Goal: Task Accomplishment & Management: Use online tool/utility

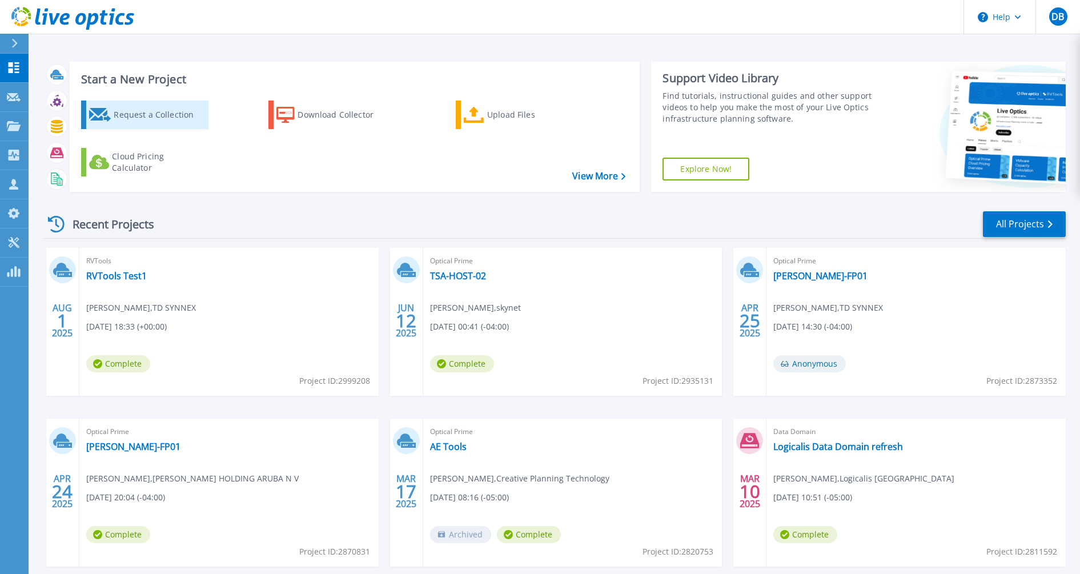
click at [158, 115] on div "Request a Collection" at bounding box center [159, 114] width 91 height 23
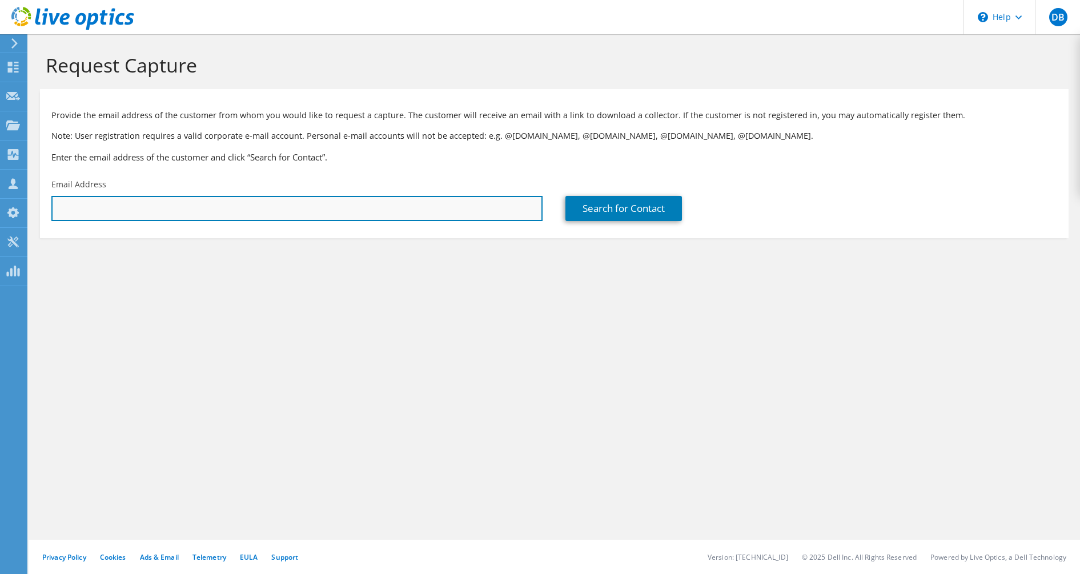
click at [204, 210] on input "text" at bounding box center [296, 208] width 491 height 25
type input "[EMAIL_ADDRESS][DOMAIN_NAME]"
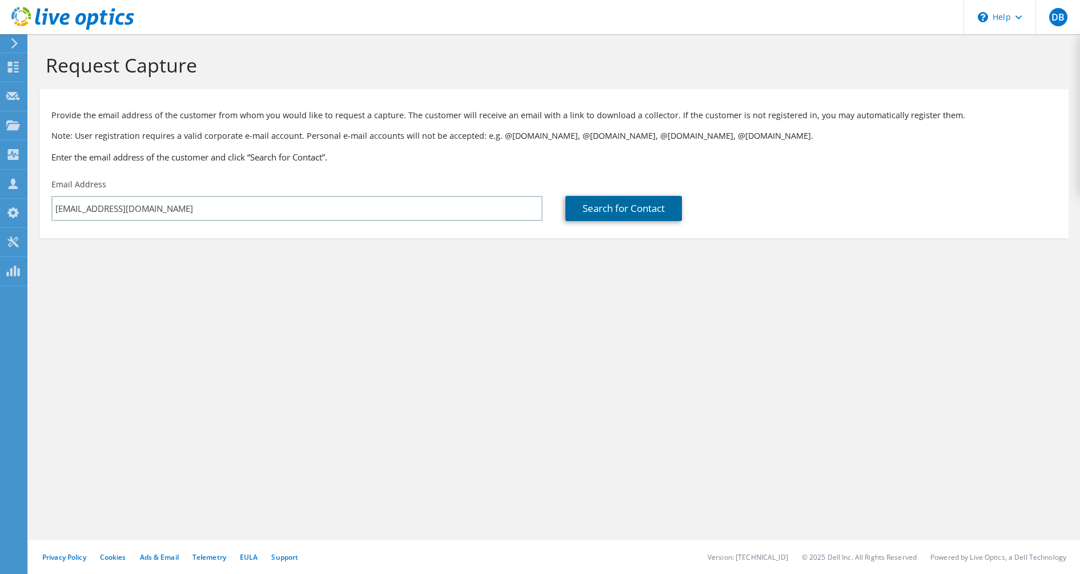
click at [612, 199] on link "Search for Contact" at bounding box center [624, 208] width 117 height 25
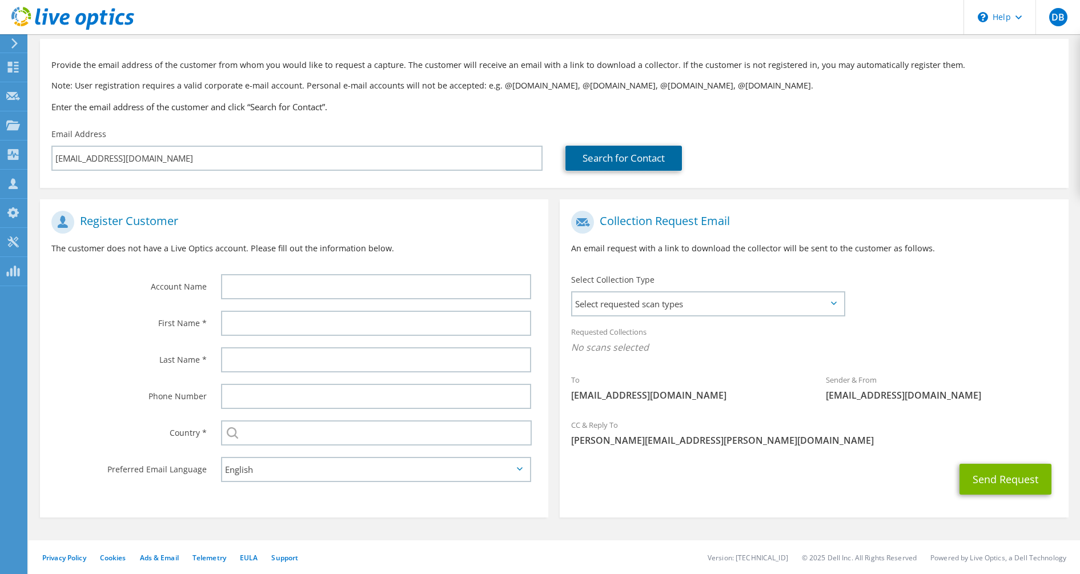
scroll to position [51, 0]
click at [684, 308] on span "Select requested scan types" at bounding box center [707, 303] width 271 height 23
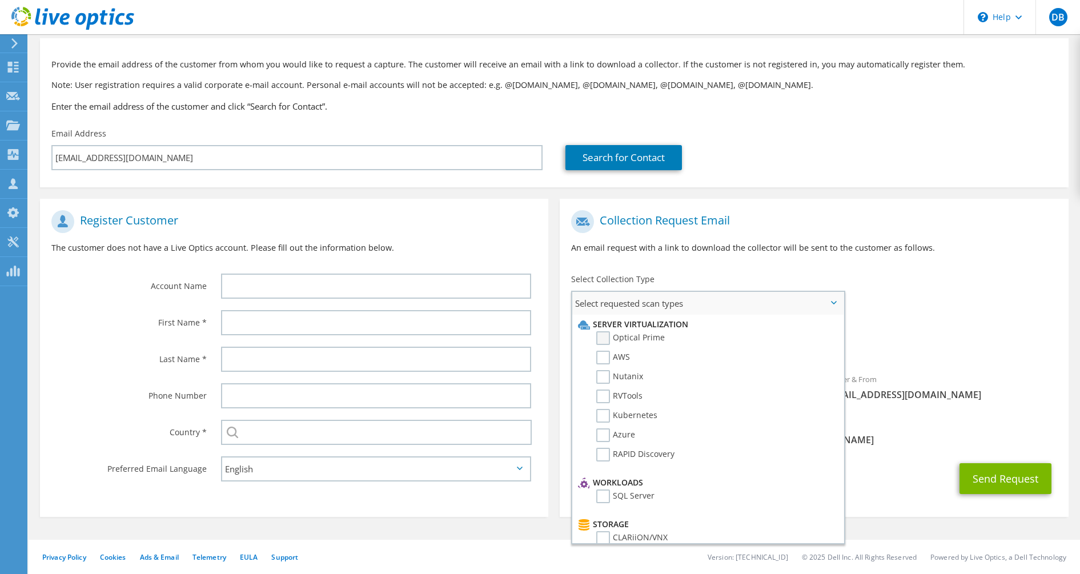
click at [600, 339] on label "Optical Prime" at bounding box center [630, 338] width 69 height 14
click at [0, 0] on input "Optical Prime" at bounding box center [0, 0] width 0 height 0
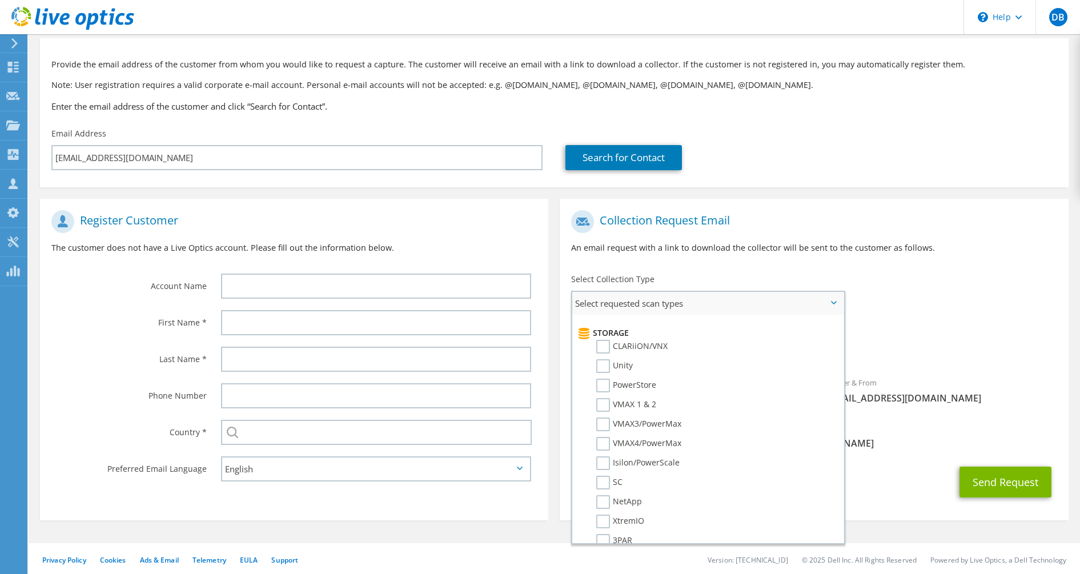
scroll to position [191, 0]
click at [602, 350] on label "CLARiiON/VNX" at bounding box center [631, 347] width 71 height 14
click at [0, 0] on input "CLARiiON/VNX" at bounding box center [0, 0] width 0 height 0
click at [937, 326] on div "Requested Collections No scans selected Optical Prime CLARiiON/VNX" at bounding box center [814, 342] width 508 height 46
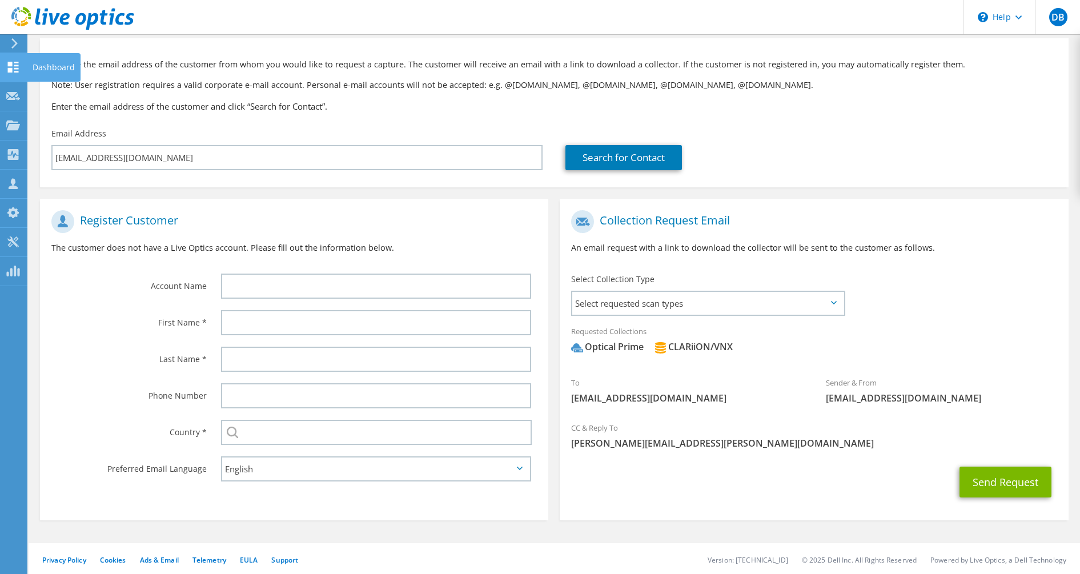
click at [13, 69] on icon at bounding box center [13, 67] width 14 height 11
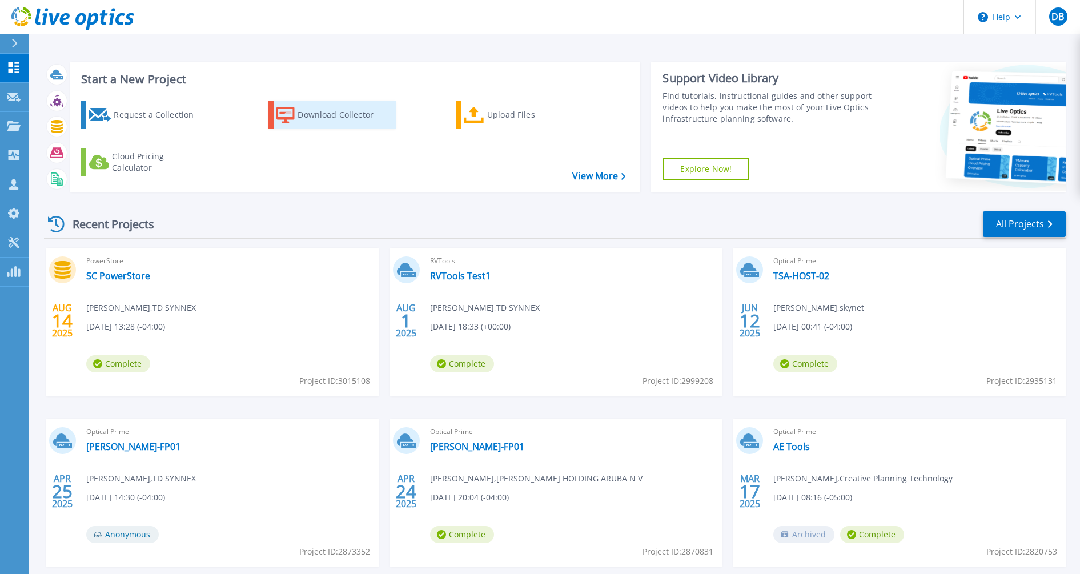
click at [331, 115] on div "Download Collector" at bounding box center [343, 114] width 91 height 23
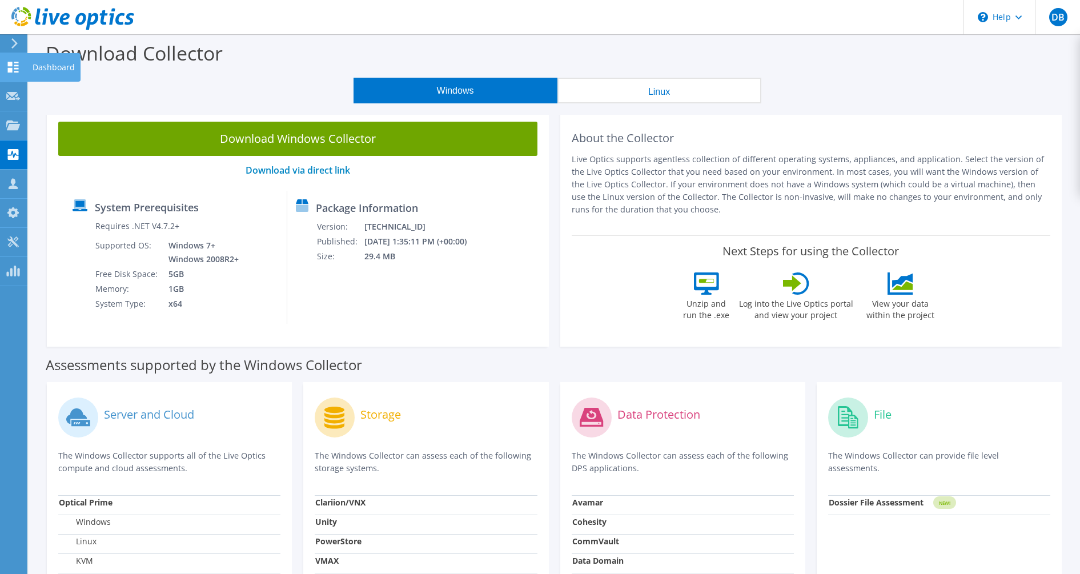
click at [48, 65] on div "Dashboard" at bounding box center [54, 67] width 54 height 29
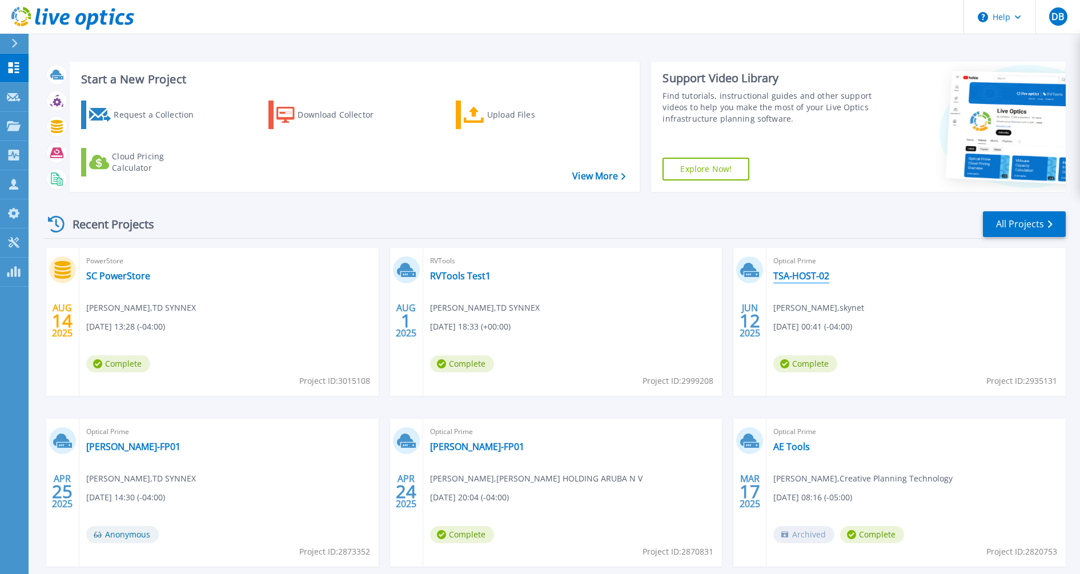
click at [796, 278] on link "TSA-HOST-02" at bounding box center [802, 275] width 56 height 11
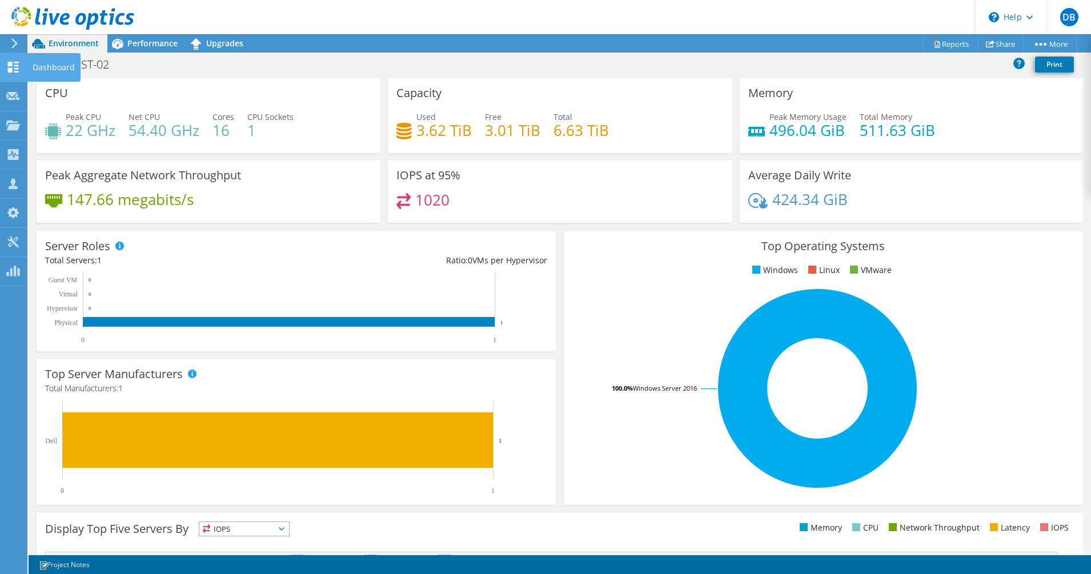
click at [17, 65] on use at bounding box center [13, 67] width 11 height 11
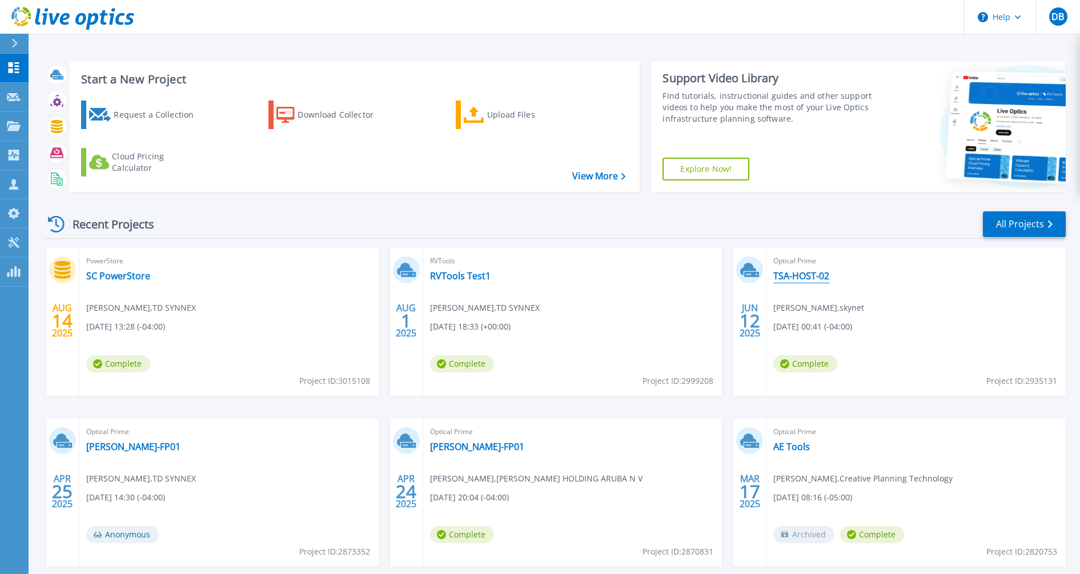
click at [814, 274] on link "TSA-HOST-02" at bounding box center [802, 275] width 56 height 11
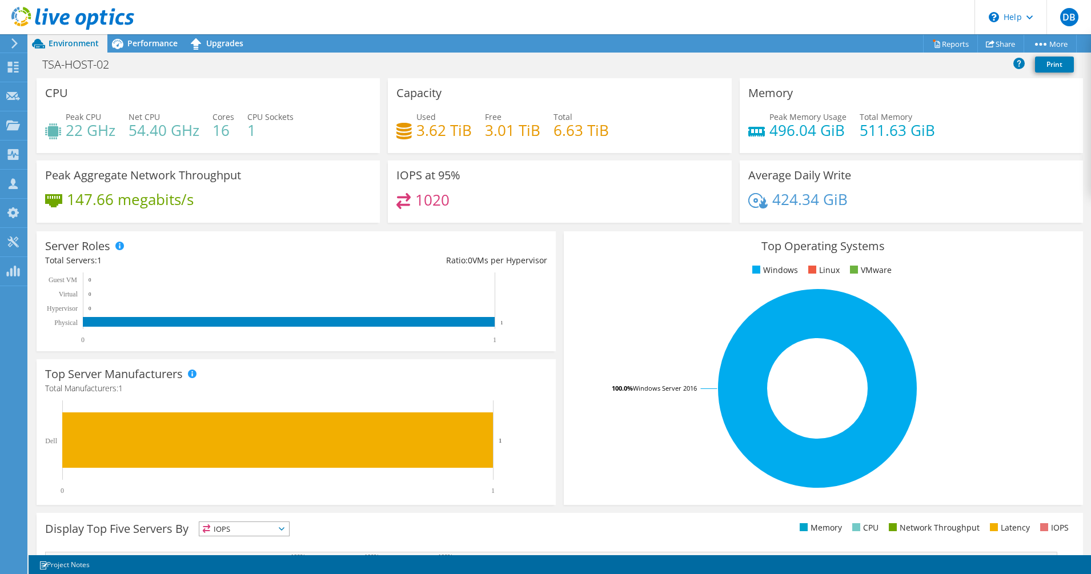
click at [564, 261] on div "Top Operating Systems Windows Linux VMware 100.0% Windows Server 2016" at bounding box center [823, 368] width 519 height 274
click at [10, 68] on use at bounding box center [13, 67] width 11 height 11
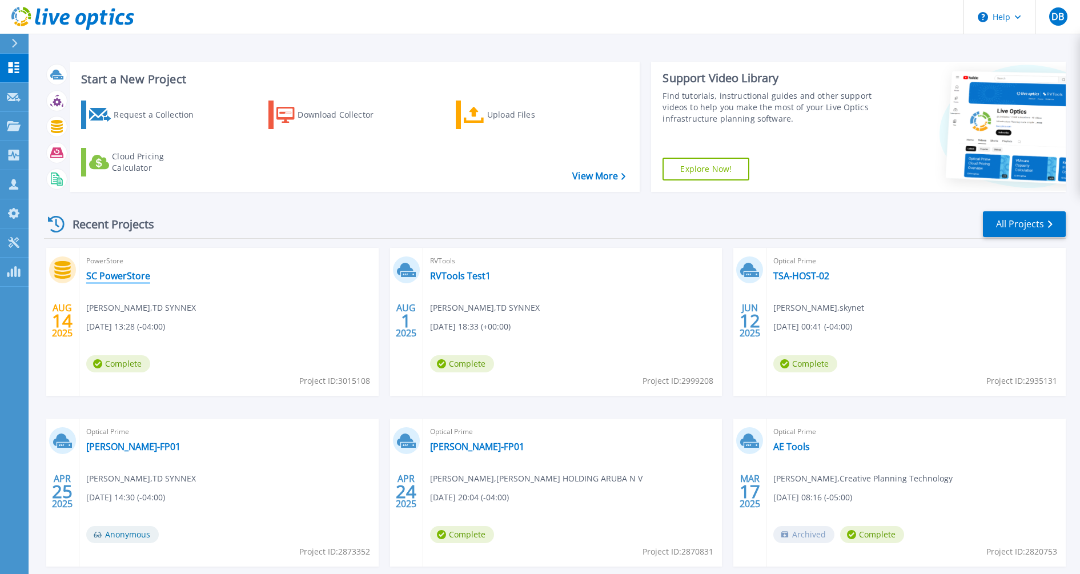
click at [115, 273] on link "SC PowerStore" at bounding box center [118, 275] width 64 height 11
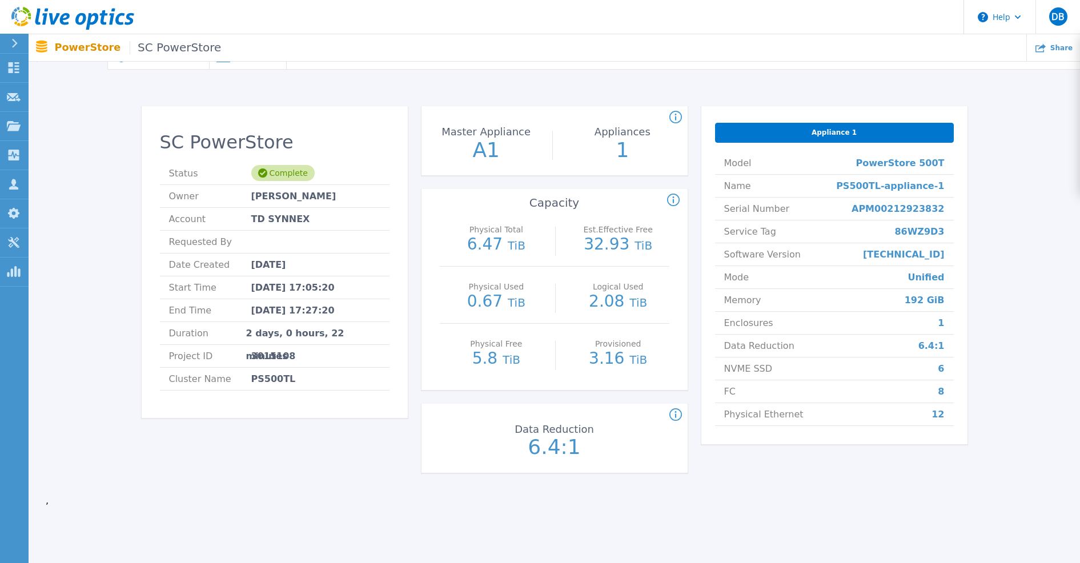
scroll to position [17, 0]
